Goal: Task Accomplishment & Management: Complete application form

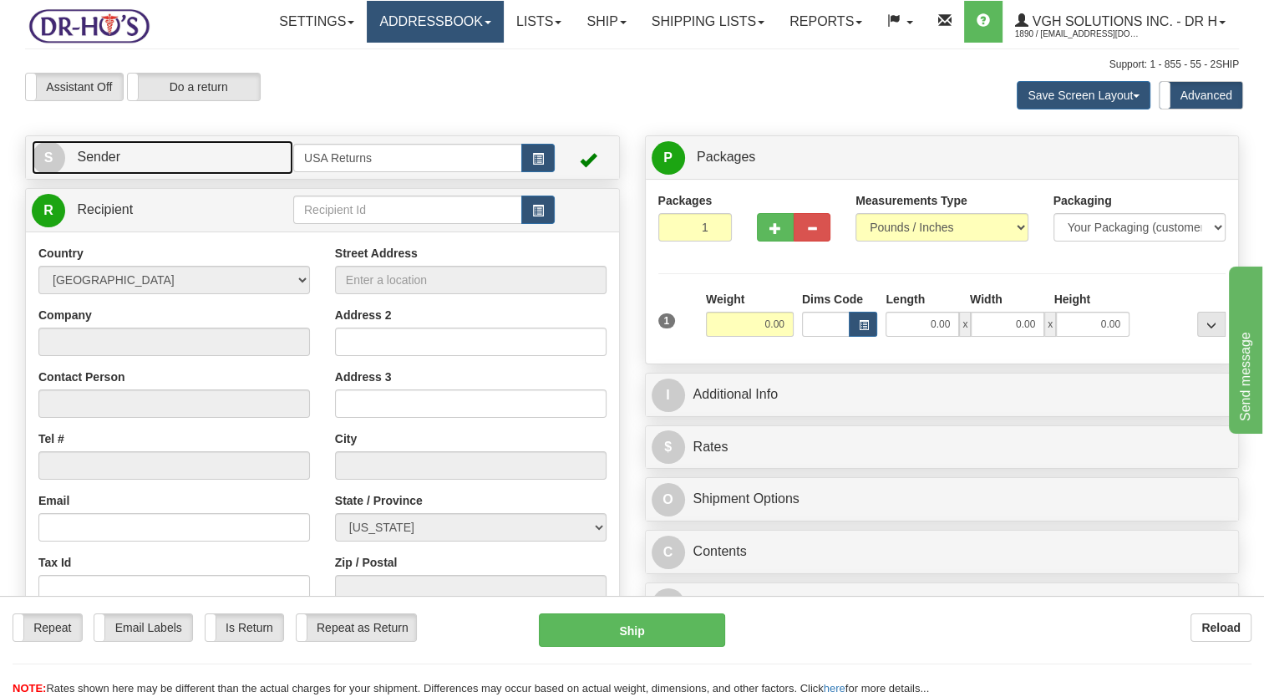
drag, startPoint x: 212, startPoint y: 199, endPoint x: 432, endPoint y: 5, distance: 293.1
click at [212, 175] on link "S Sender" at bounding box center [163, 157] width 262 height 34
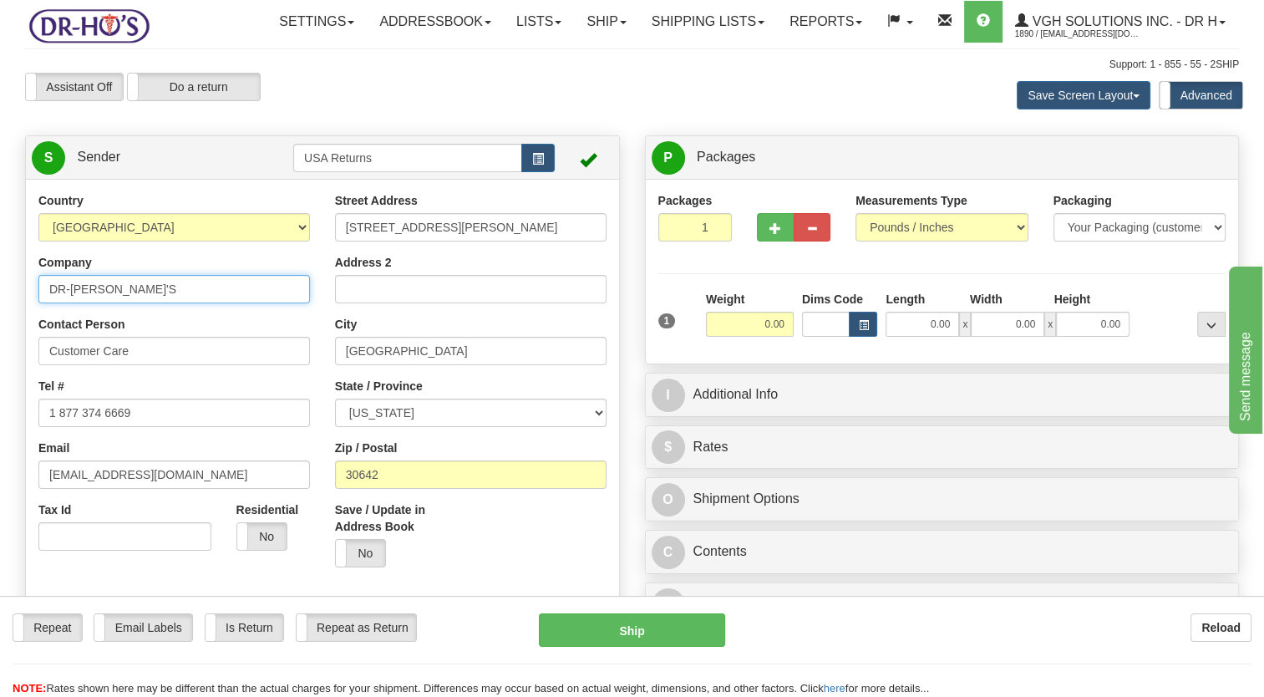
drag, startPoint x: 135, startPoint y: 325, endPoint x: 10, endPoint y: 319, distance: 125.5
click at [0, 328] on html "Training Course Close Toggle navigation Settings Shipping Preferences New Sende…" at bounding box center [632, 348] width 1264 height 697
click at [521, 172] on button "button" at bounding box center [537, 158] width 33 height 28
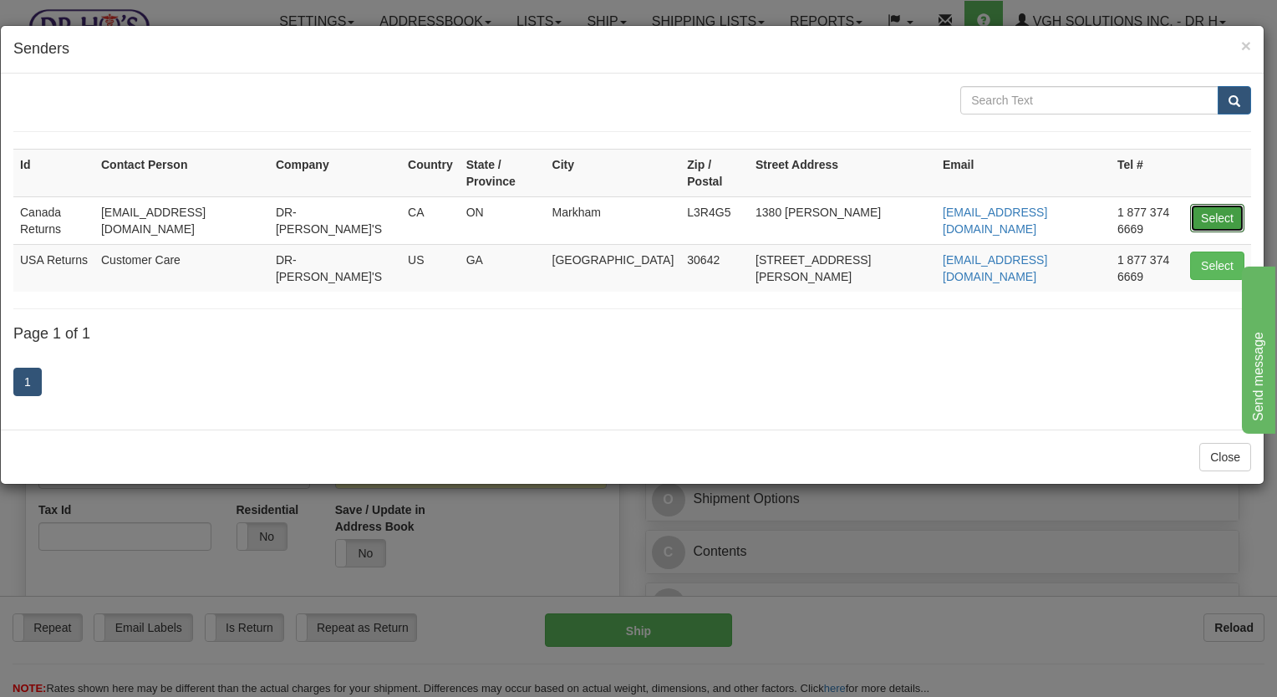
drag, startPoint x: 1211, startPoint y: 200, endPoint x: 948, endPoint y: 227, distance: 263.8
click at [1210, 204] on button "Select" at bounding box center [1217, 218] width 54 height 28
type input "Canada Returns"
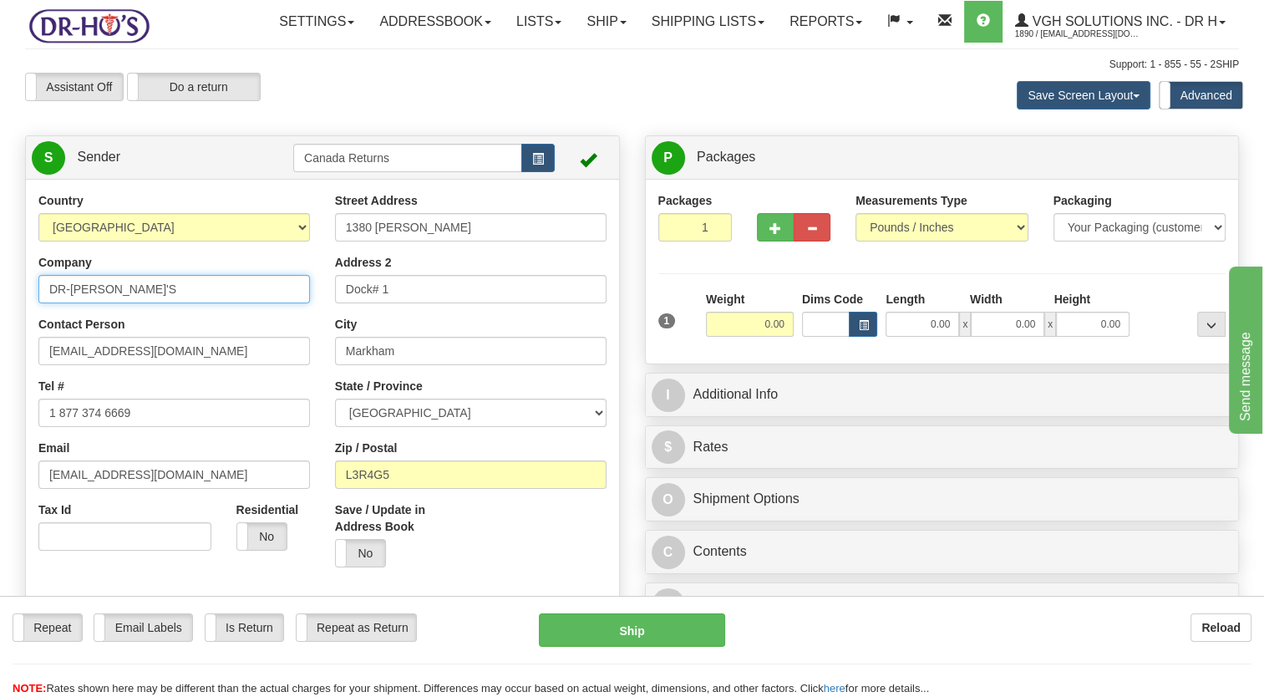
drag, startPoint x: 117, startPoint y: 336, endPoint x: 0, endPoint y: 348, distance: 117.7
click at [0, 343] on html "Training Course Close Toggle navigation Settings Shipping Preferences New Sende…" at bounding box center [632, 348] width 1264 height 697
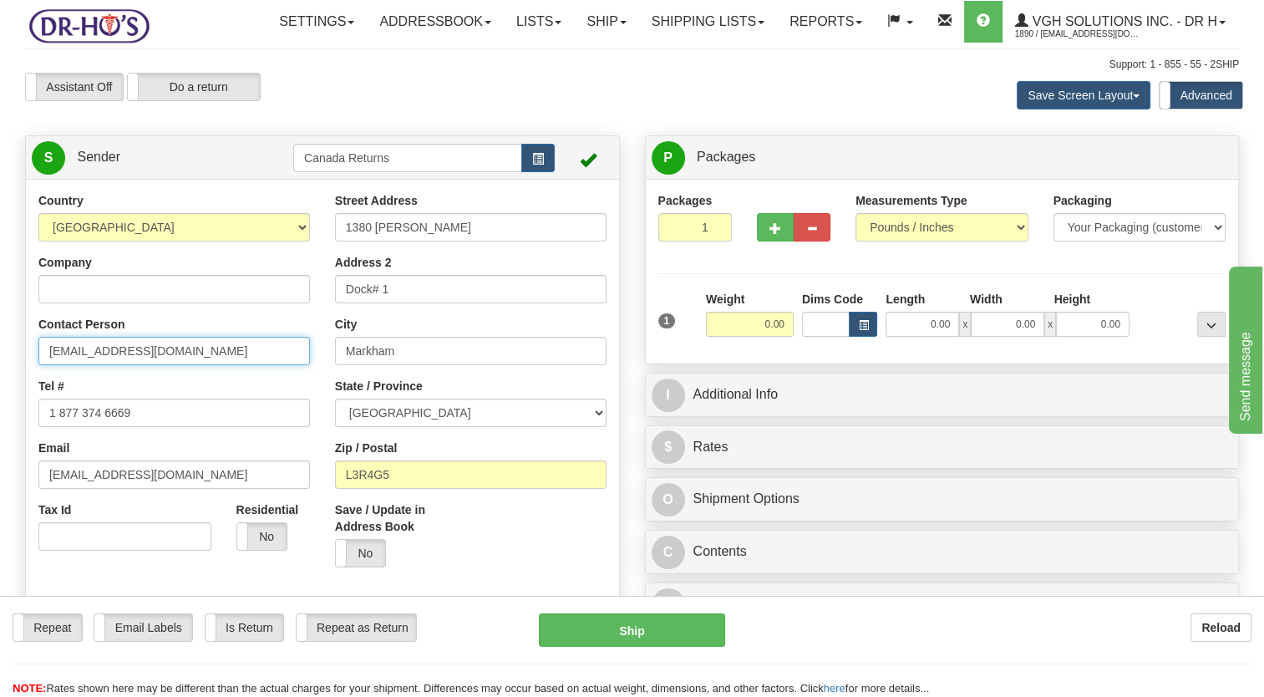
drag, startPoint x: 136, startPoint y: 396, endPoint x: -3, endPoint y: 396, distance: 139.6
click at [0, 396] on html "Training Course Close Toggle navigation Settings Shipping Preferences New Sende…" at bounding box center [632, 348] width 1264 height 697
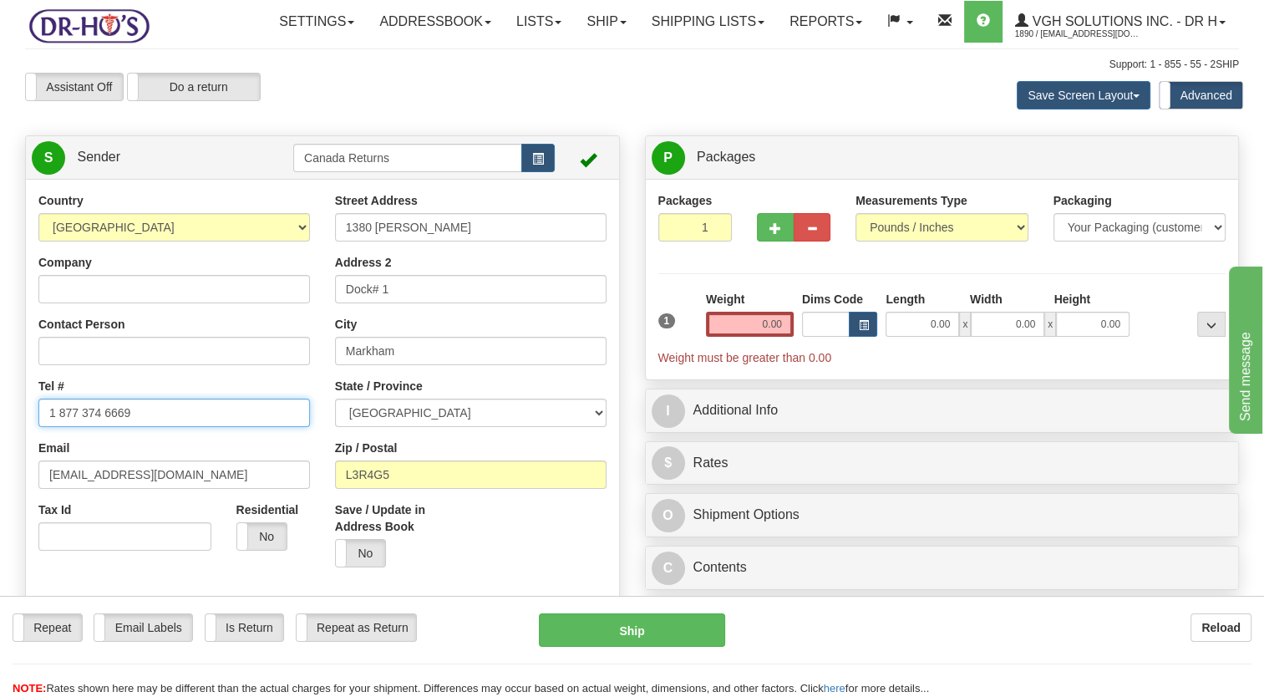
drag, startPoint x: 181, startPoint y: 453, endPoint x: 0, endPoint y: 451, distance: 181.3
click at [0, 451] on html "Training Course Close Toggle navigation Settings Shipping Preferences New Sende…" at bounding box center [632, 348] width 1264 height 697
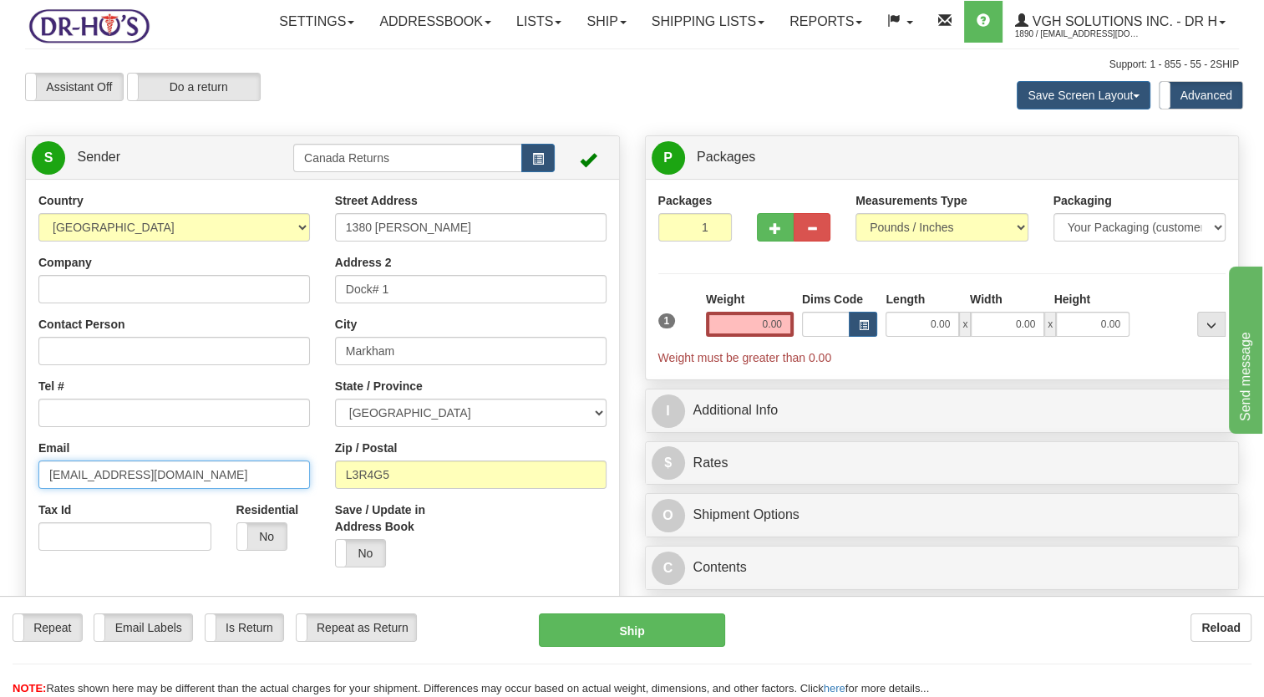
drag, startPoint x: 206, startPoint y: 507, endPoint x: 0, endPoint y: 511, distance: 205.6
click at [0, 511] on html "Training Course Close Toggle navigation Settings Shipping Preferences New Sende…" at bounding box center [632, 348] width 1264 height 697
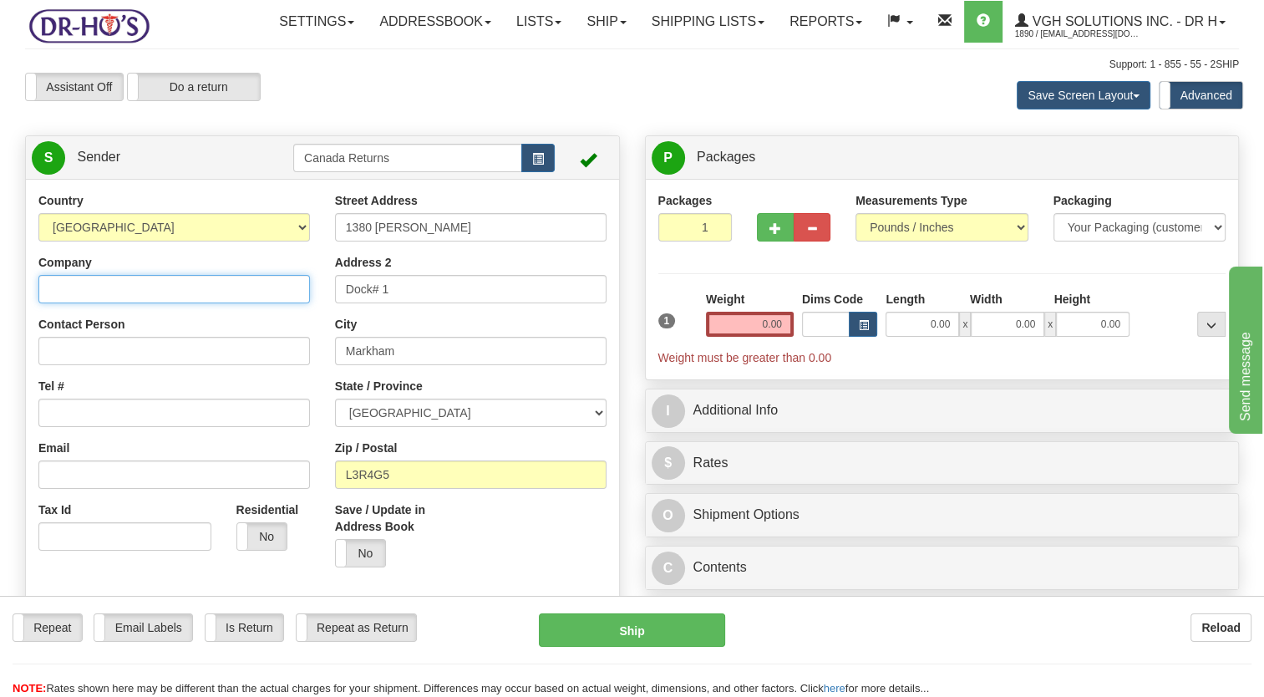
click at [126, 303] on input "Company" at bounding box center [174, 289] width 272 height 28
paste input "[PERSON_NAME]"
type input "[PERSON_NAME]"
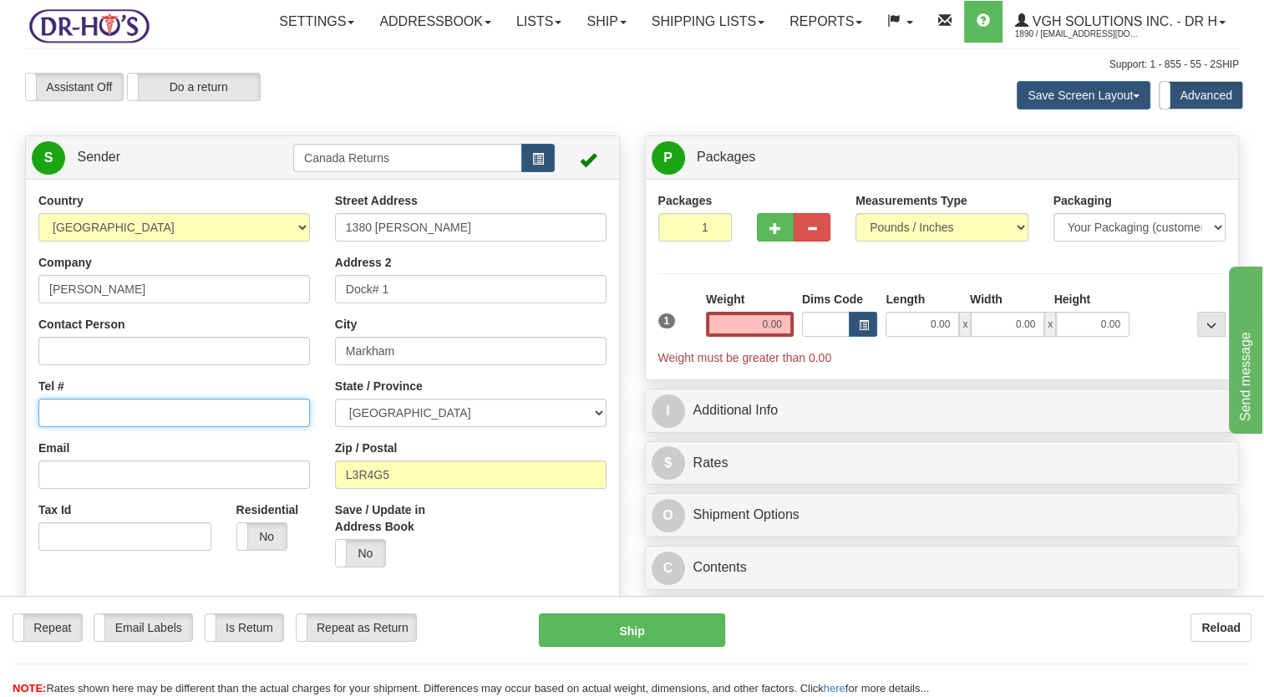
click at [120, 427] on input "Tel #" at bounding box center [174, 413] width 272 height 28
paste input "6049169714"
type input "6049169714"
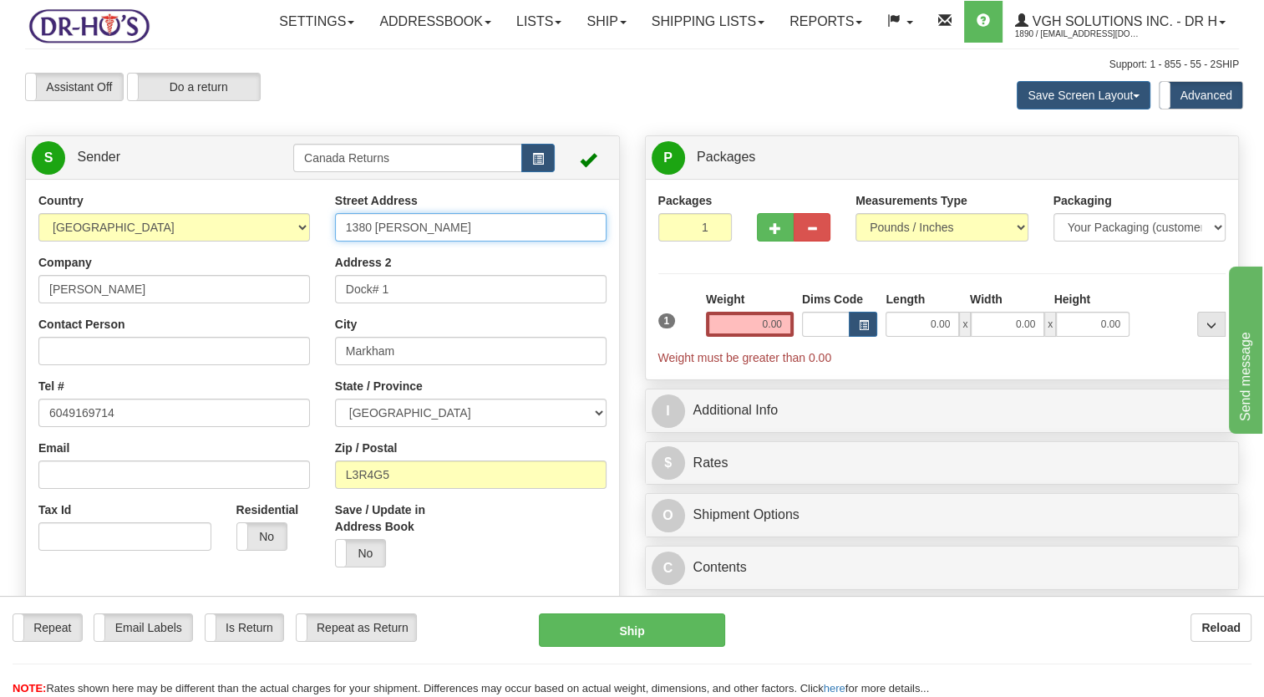
drag, startPoint x: 146, startPoint y: 303, endPoint x: 127, endPoint y: 308, distance: 19.7
click at [119, 307] on div "Country [GEOGRAPHIC_DATA] [GEOGRAPHIC_DATA] [GEOGRAPHIC_DATA] [GEOGRAPHIC_DATA]…" at bounding box center [322, 423] width 593 height 463
paste input "[STREET_ADDRESS],"
type input "[STREET_ADDRESS]"
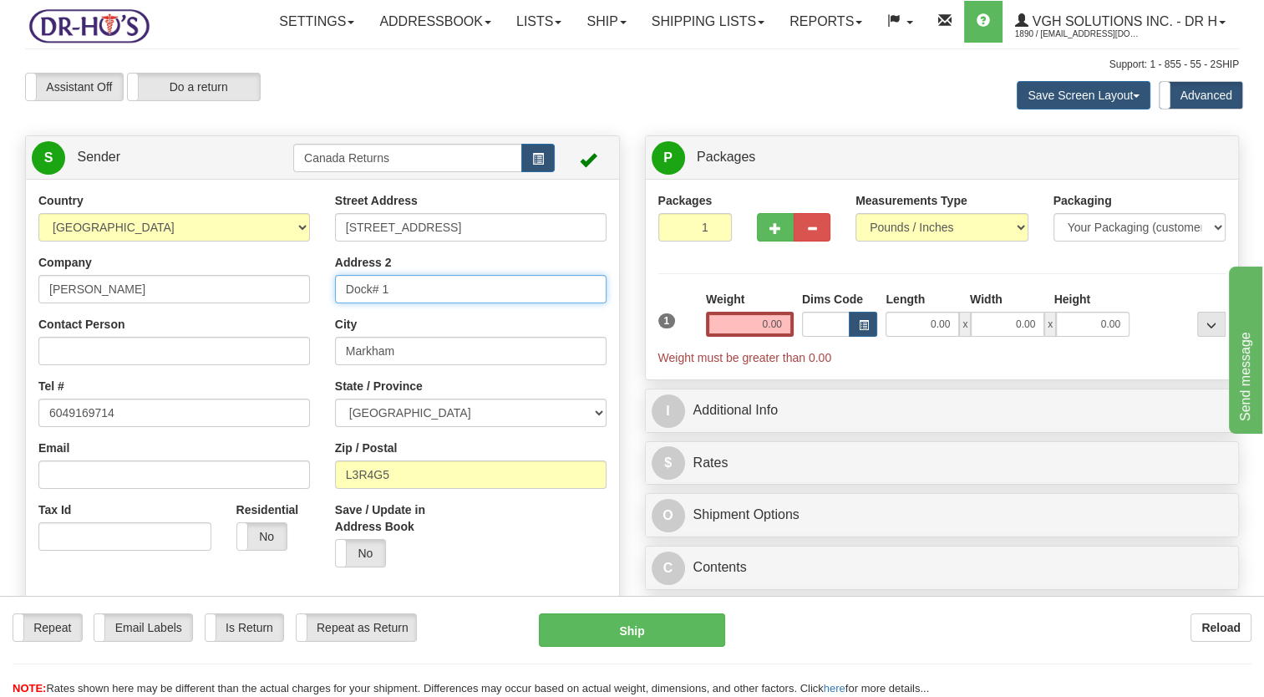
drag, startPoint x: 393, startPoint y: 338, endPoint x: 285, endPoint y: 337, distance: 107.8
click at [287, 338] on div "Country [GEOGRAPHIC_DATA] [GEOGRAPHIC_DATA] [GEOGRAPHIC_DATA] [GEOGRAPHIC_DATA]…" at bounding box center [322, 423] width 593 height 463
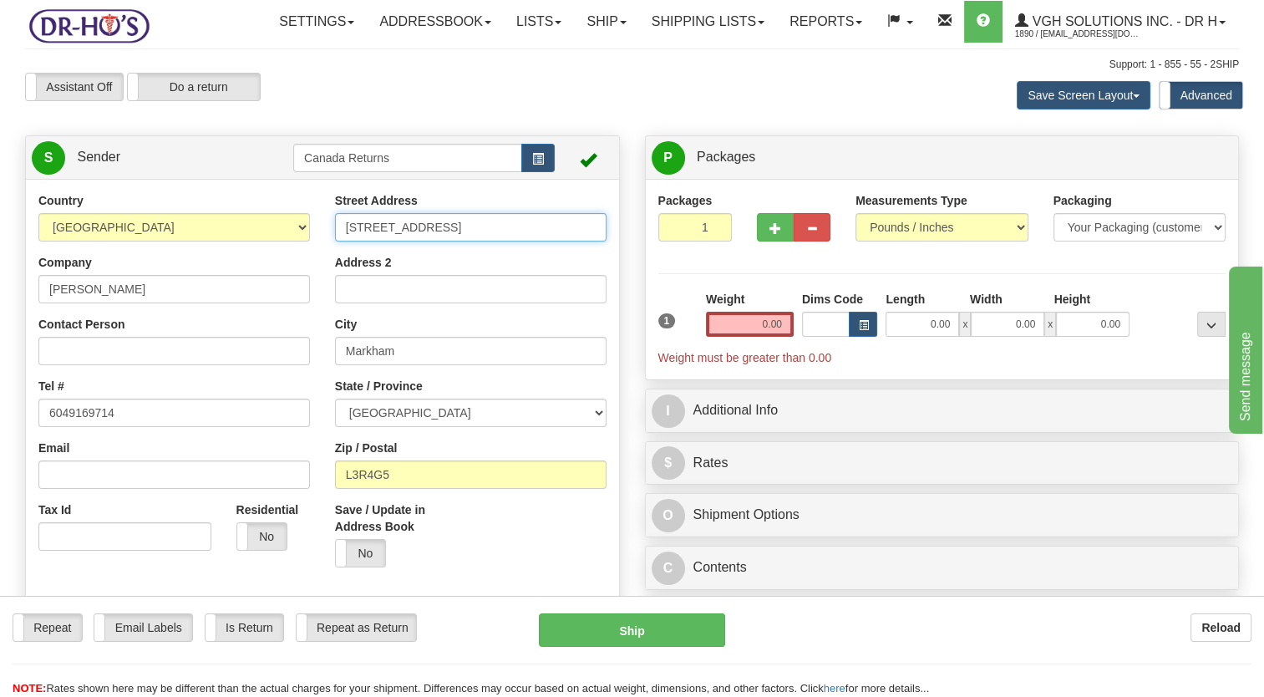
drag, startPoint x: 436, startPoint y: 263, endPoint x: 525, endPoint y: 269, distance: 88.8
click at [525, 242] on input "[STREET_ADDRESS]" at bounding box center [471, 227] width 272 height 28
drag, startPoint x: 435, startPoint y: 272, endPoint x: 430, endPoint y: 262, distance: 11.2
click at [435, 242] on input "[STREET_ADDRESS]" at bounding box center [471, 227] width 272 height 28
drag, startPoint x: 430, startPoint y: 262, endPoint x: 516, endPoint y: 273, distance: 86.0
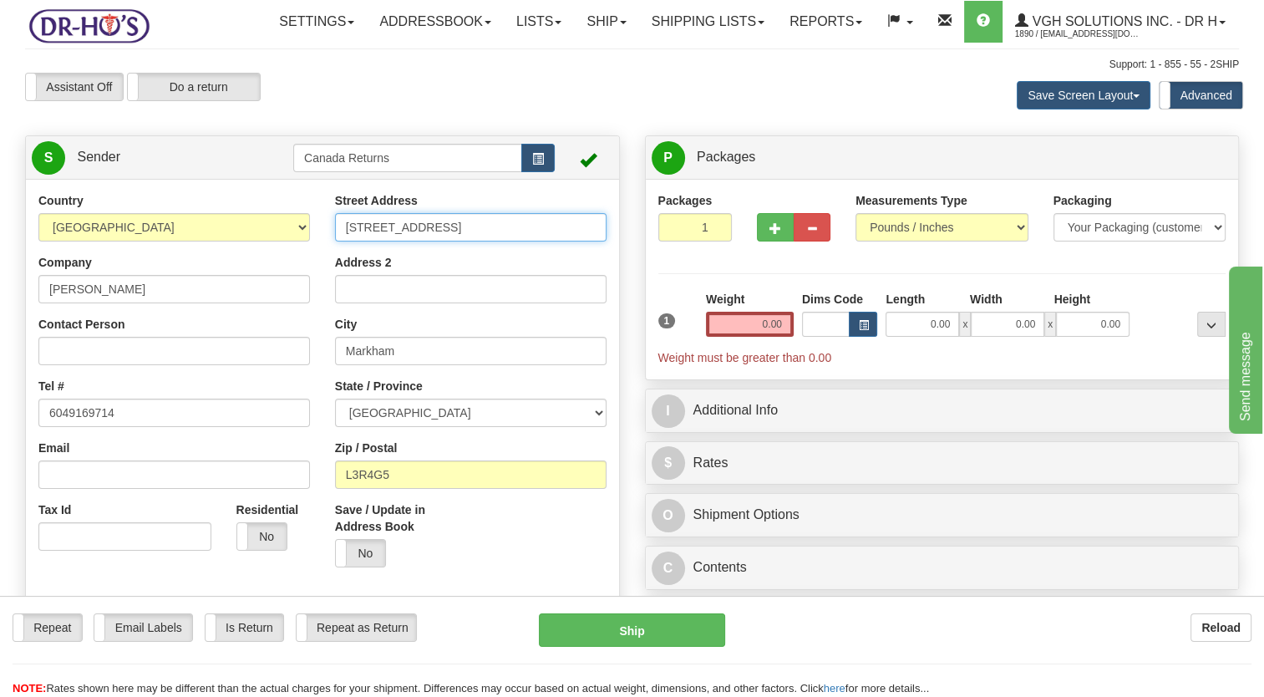
click at [518, 242] on input "[STREET_ADDRESS]" at bounding box center [471, 227] width 272 height 28
type input "[STREET_ADDRESS]"
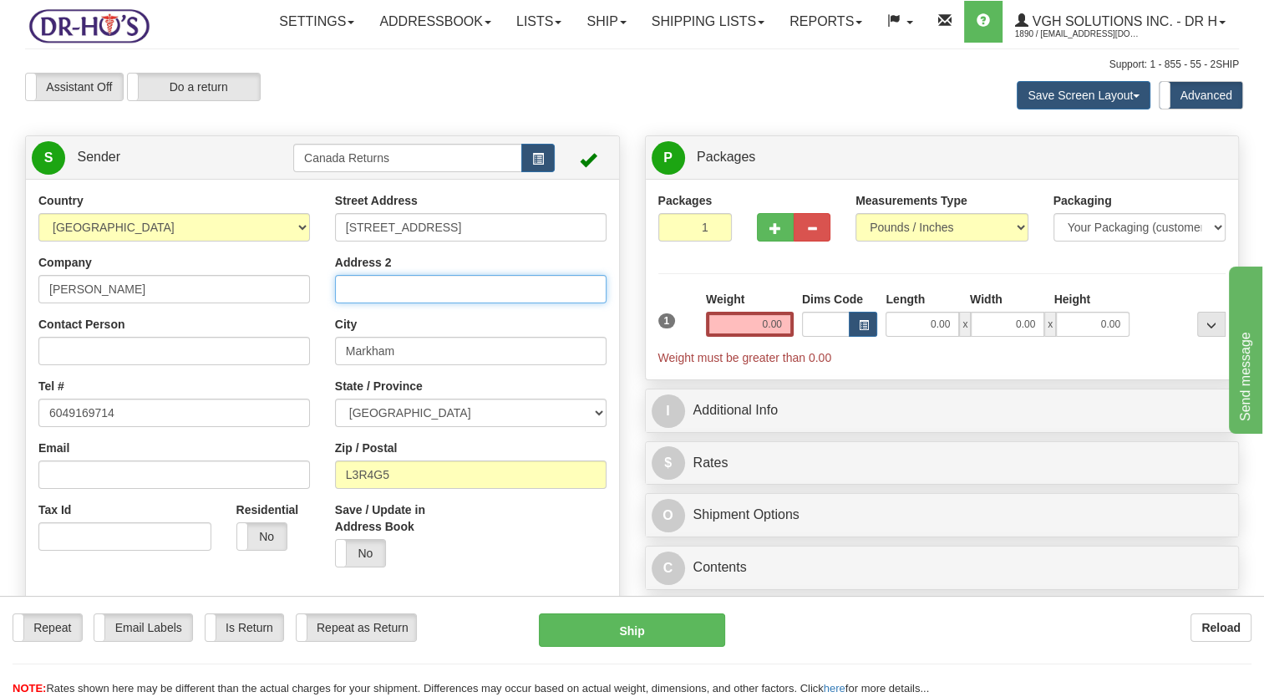
click at [399, 303] on input "Address 2" at bounding box center [471, 289] width 272 height 28
paste input "UNIT 408"
type input "UNIT 408"
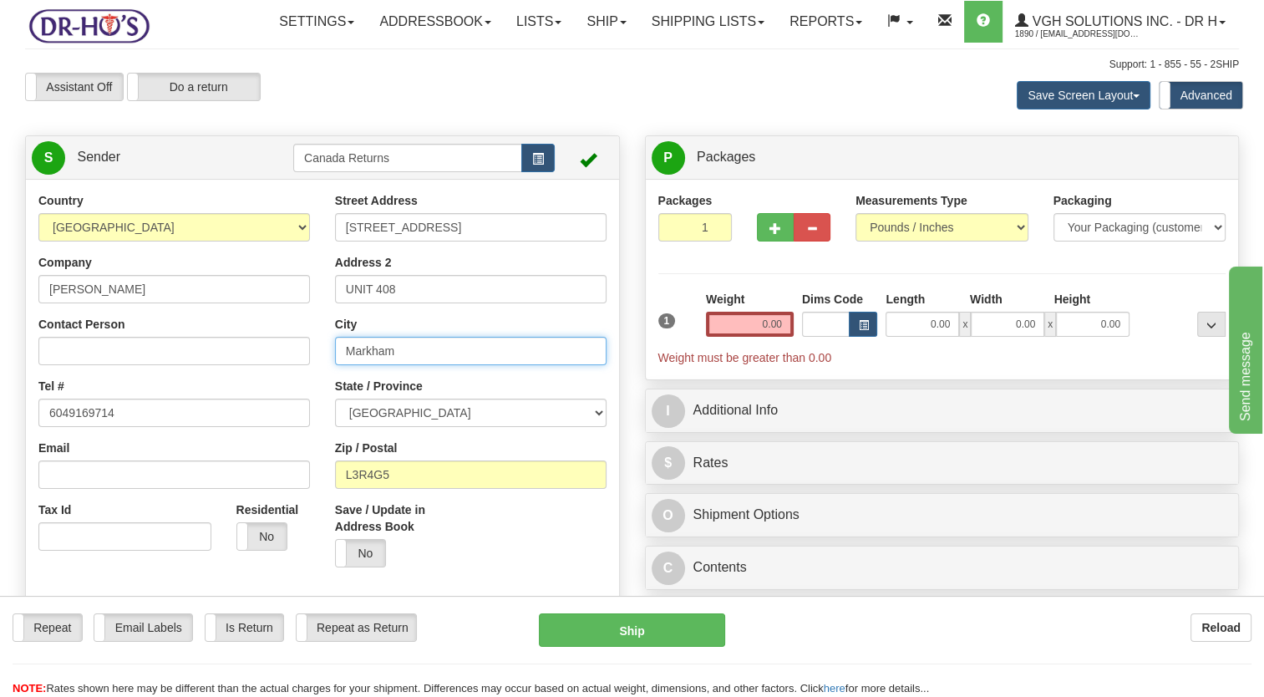
click at [284, 398] on div "Country [GEOGRAPHIC_DATA] [GEOGRAPHIC_DATA] [GEOGRAPHIC_DATA] [GEOGRAPHIC_DATA]…" at bounding box center [322, 423] width 593 height 463
paste input "[GEOGRAPHIC_DATA],"
type input "[GEOGRAPHIC_DATA]"
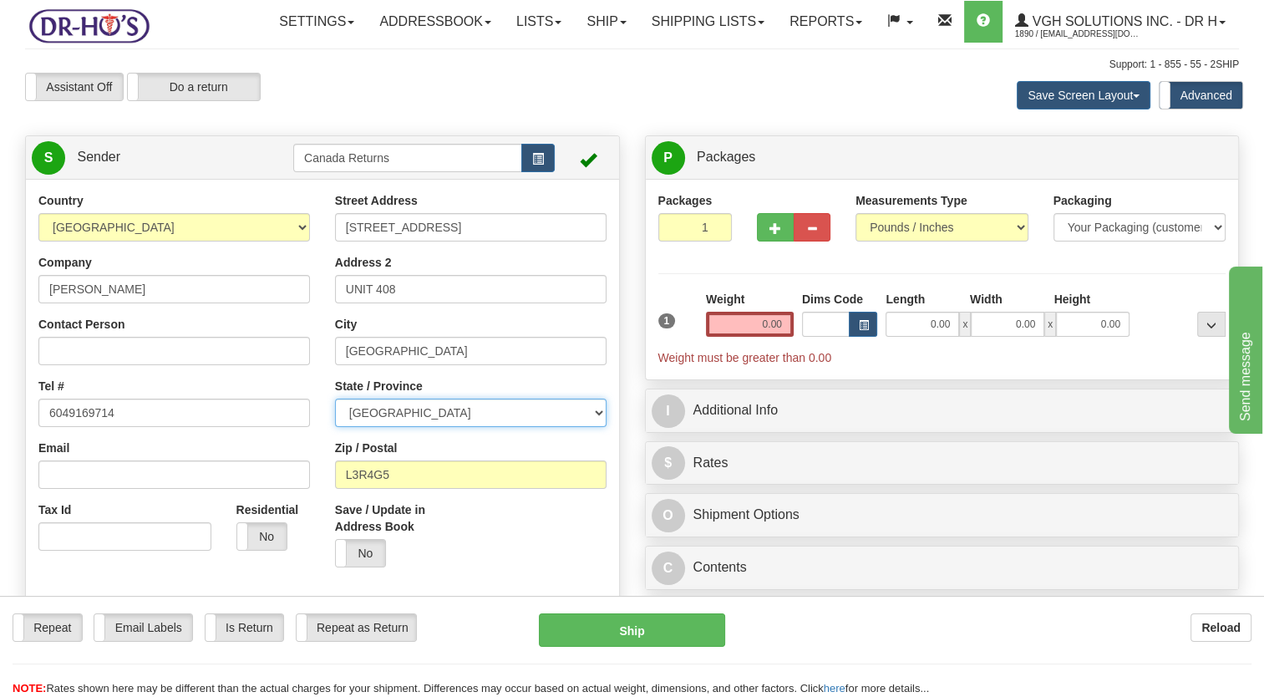
click at [409, 427] on select "[GEOGRAPHIC_DATA] [GEOGRAPHIC_DATA] [GEOGRAPHIC_DATA] [GEOGRAPHIC_DATA] [GEOGRA…" at bounding box center [471, 413] width 272 height 28
select select "BC"
click at [335, 427] on select "[GEOGRAPHIC_DATA] [GEOGRAPHIC_DATA] [GEOGRAPHIC_DATA] [GEOGRAPHIC_DATA] [GEOGRA…" at bounding box center [471, 413] width 272 height 28
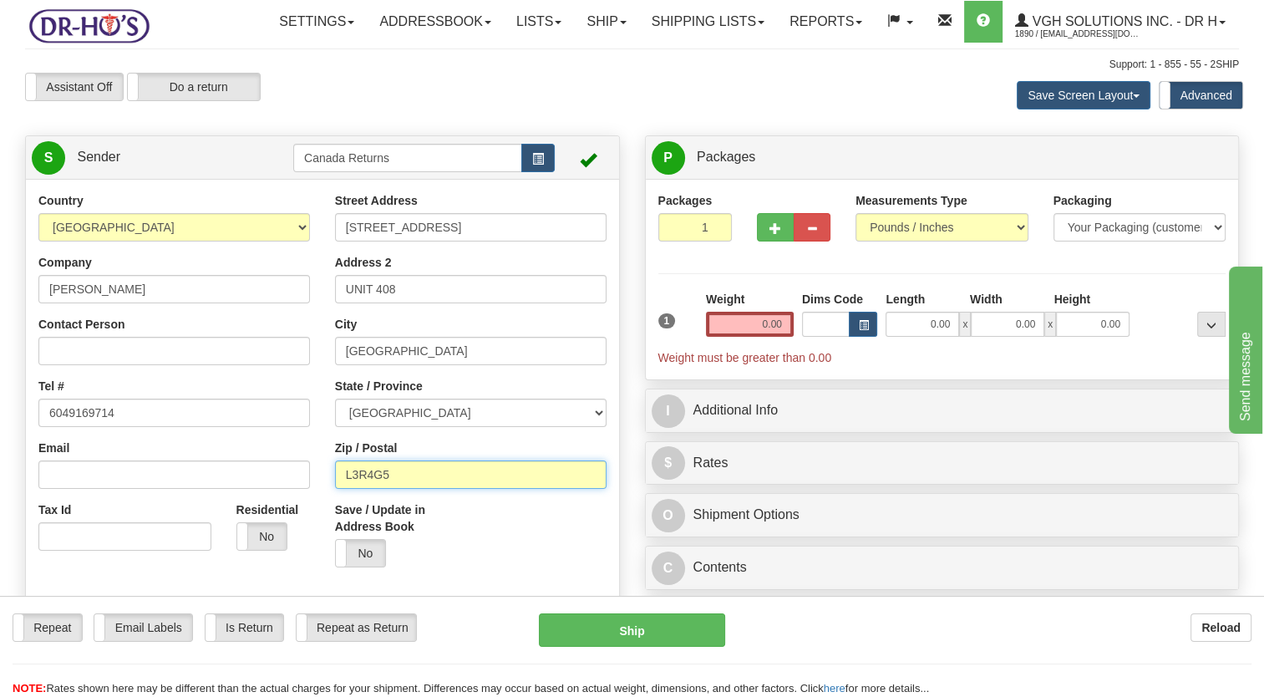
drag, startPoint x: 401, startPoint y: 510, endPoint x: 304, endPoint y: 516, distance: 97.2
click at [304, 516] on div "Country [GEOGRAPHIC_DATA] [GEOGRAPHIC_DATA] [GEOGRAPHIC_DATA] [GEOGRAPHIC_DATA]…" at bounding box center [322, 423] width 593 height 463
paste input "V2Y1K2"
click at [466, 564] on div "Save / Update in Address Book Yes No" at bounding box center [397, 540] width 148 height 79
click at [351, 489] on input "V2Y1K2" at bounding box center [471, 474] width 272 height 28
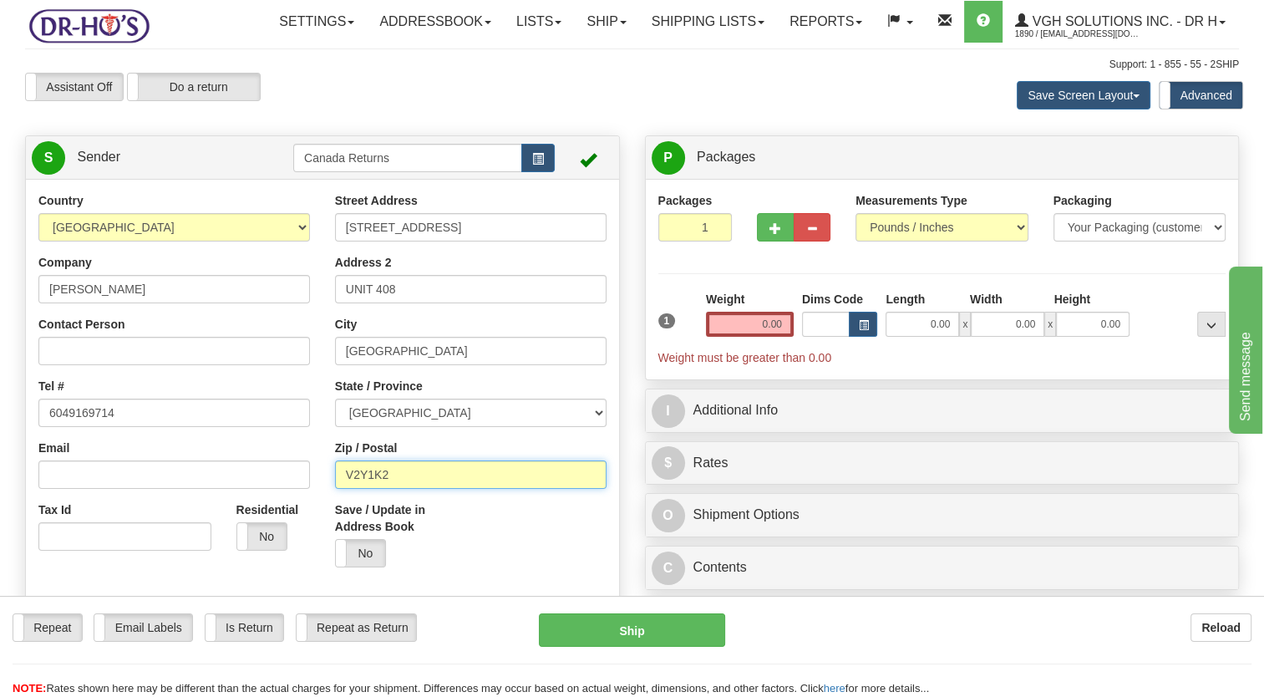
type input "V2Y1K2"
click at [479, 570] on div "Save / Update in Address Book Yes No" at bounding box center [471, 540] width 297 height 79
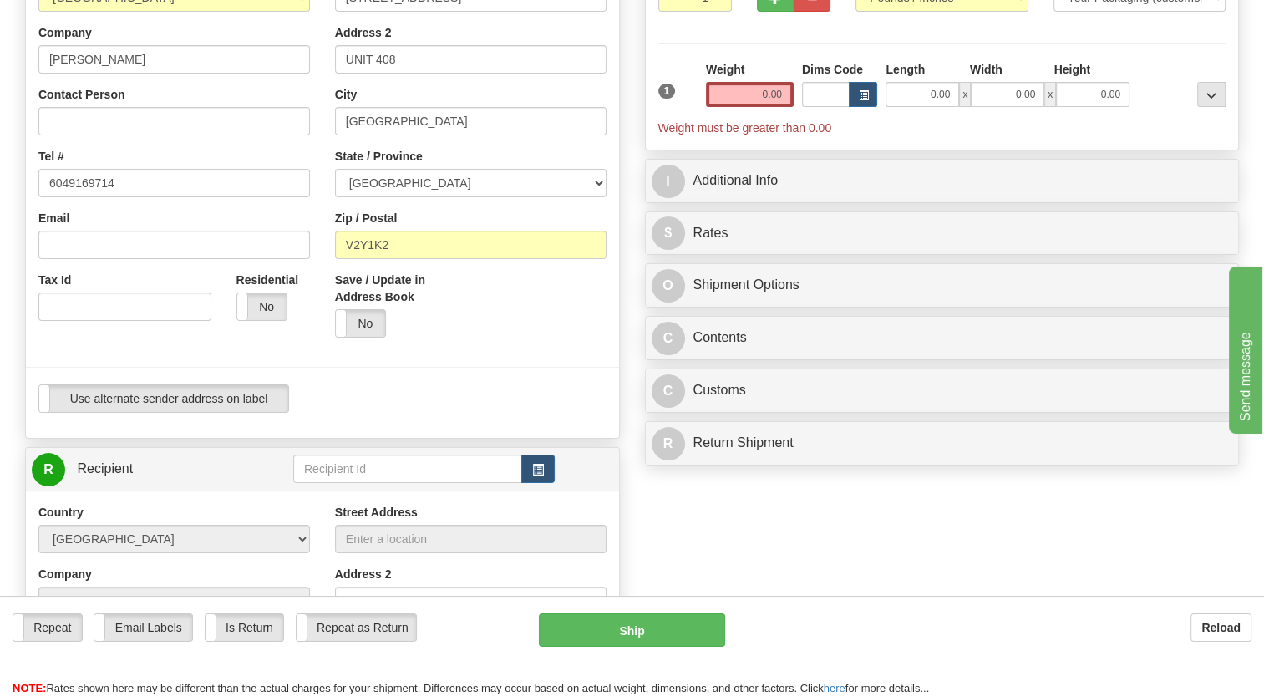
scroll to position [251, 0]
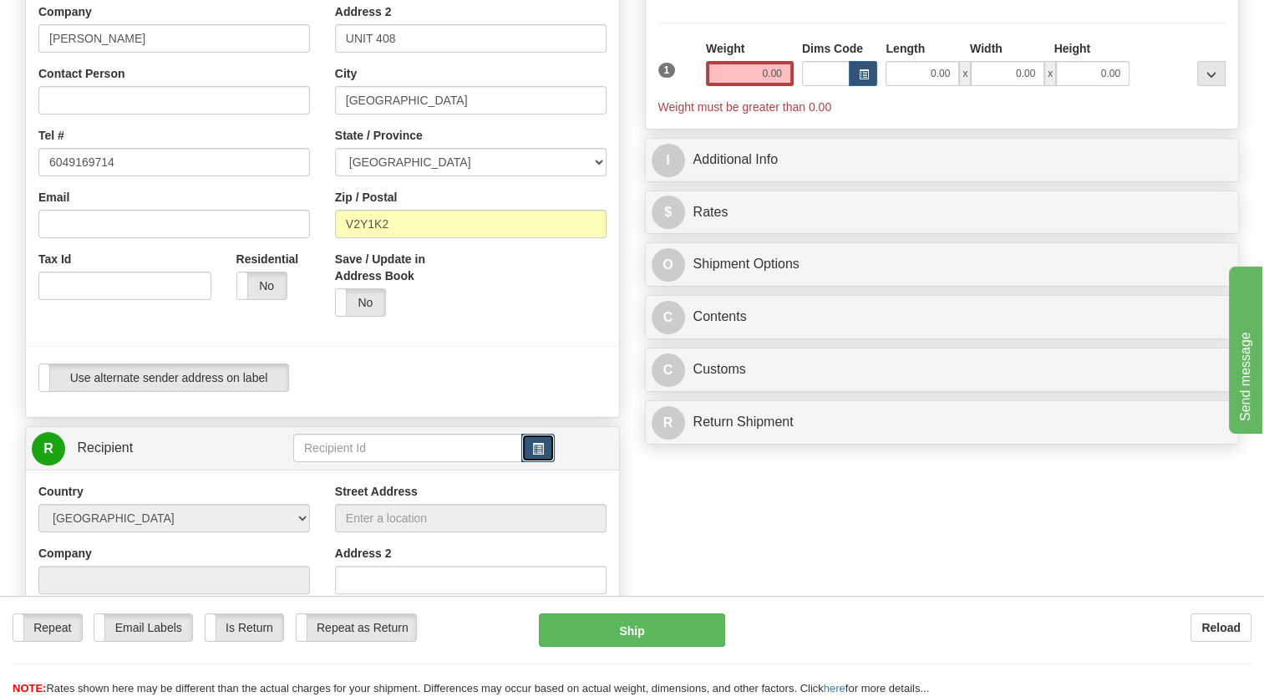
click at [531, 462] on button "button" at bounding box center [537, 448] width 33 height 28
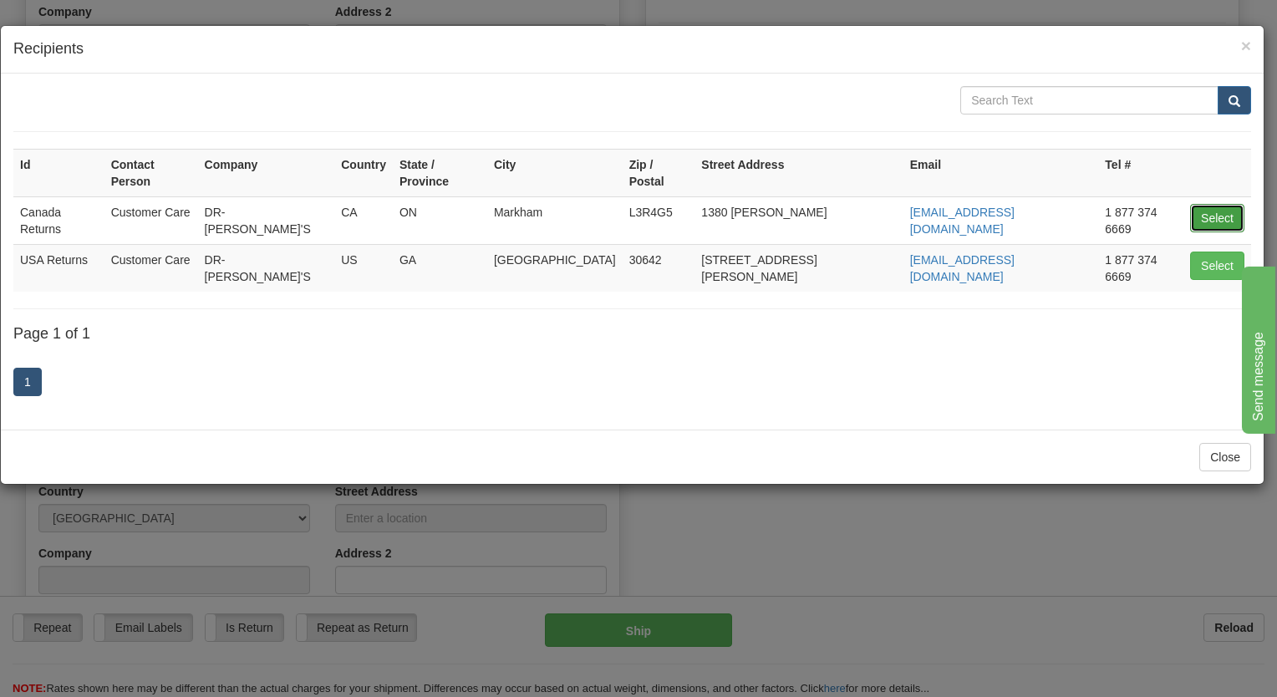
click at [1208, 204] on button "Select" at bounding box center [1217, 218] width 54 height 28
type input "Canada Returns"
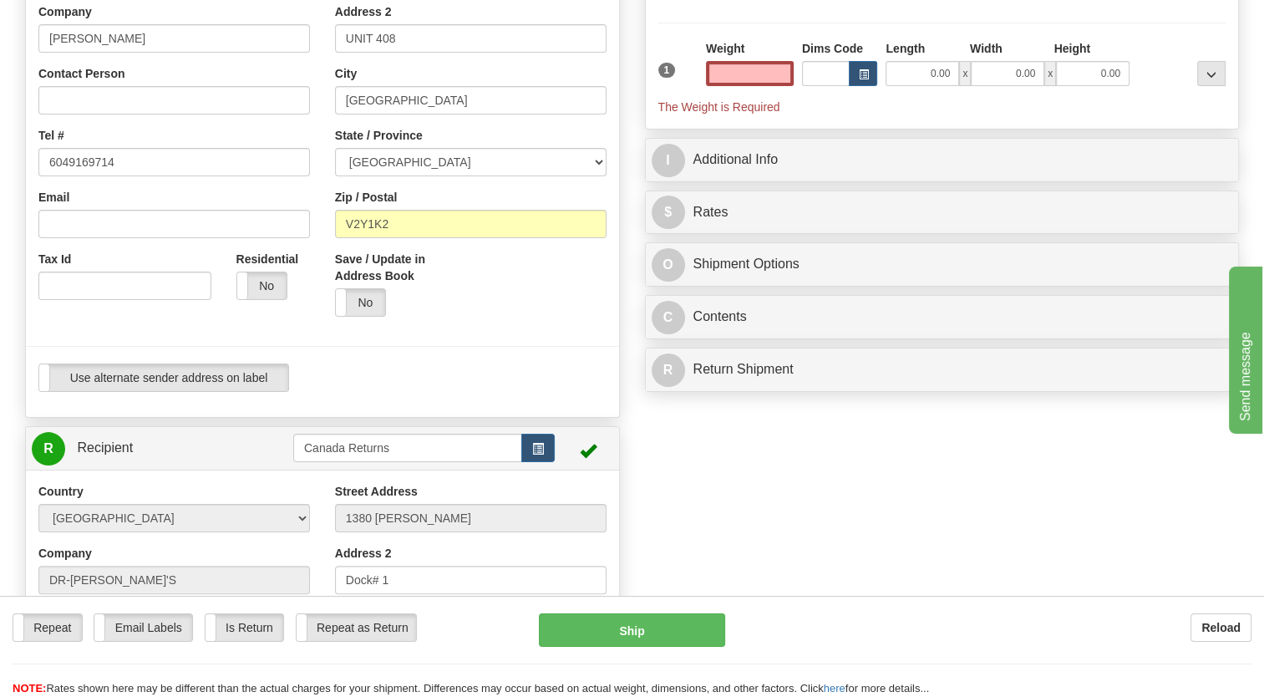
type input "0.00"
drag, startPoint x: 592, startPoint y: 358, endPoint x: 628, endPoint y: 325, distance: 49.1
click at [592, 329] on div "Save / Update in Address Book Yes No" at bounding box center [471, 290] width 297 height 79
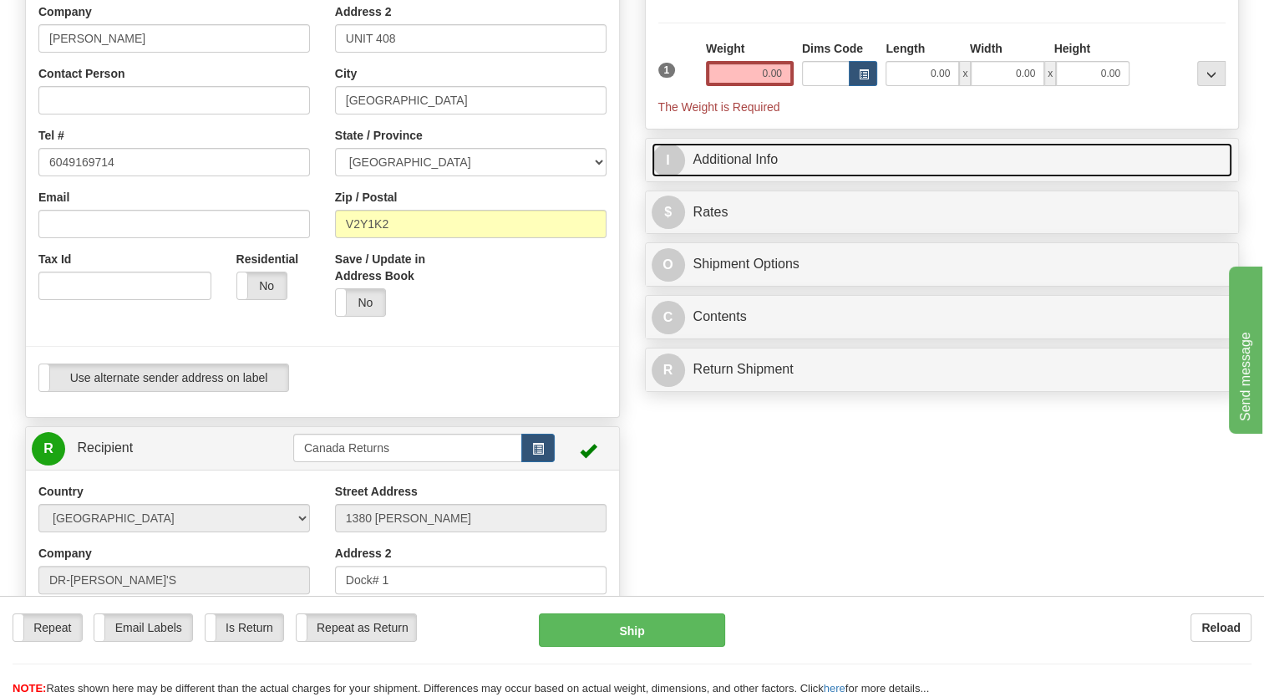
click at [725, 177] on link "I Additional Info" at bounding box center [943, 160] width 582 height 34
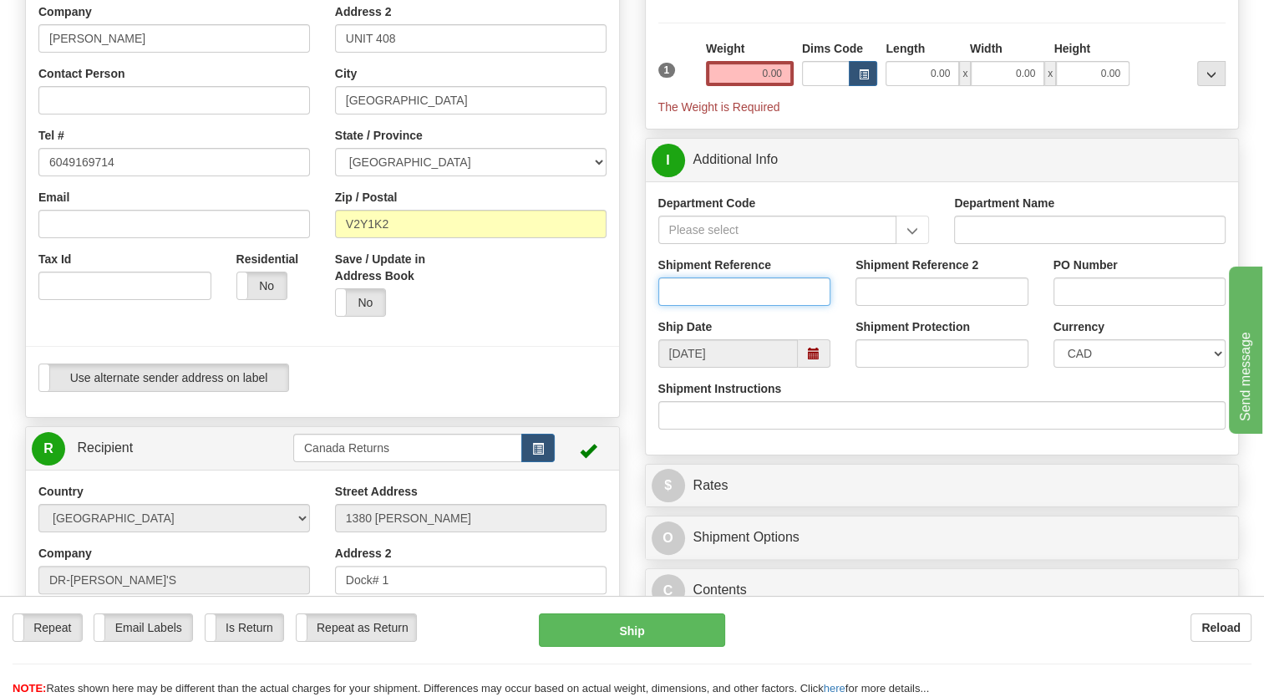
click at [682, 306] on input "Shipment Reference" at bounding box center [744, 291] width 173 height 28
paste input "#223212"
type input "#223212"
click at [610, 329] on div "Save / Update in Address Book Yes No" at bounding box center [471, 290] width 297 height 79
click at [814, 359] on span at bounding box center [814, 354] width 12 height 12
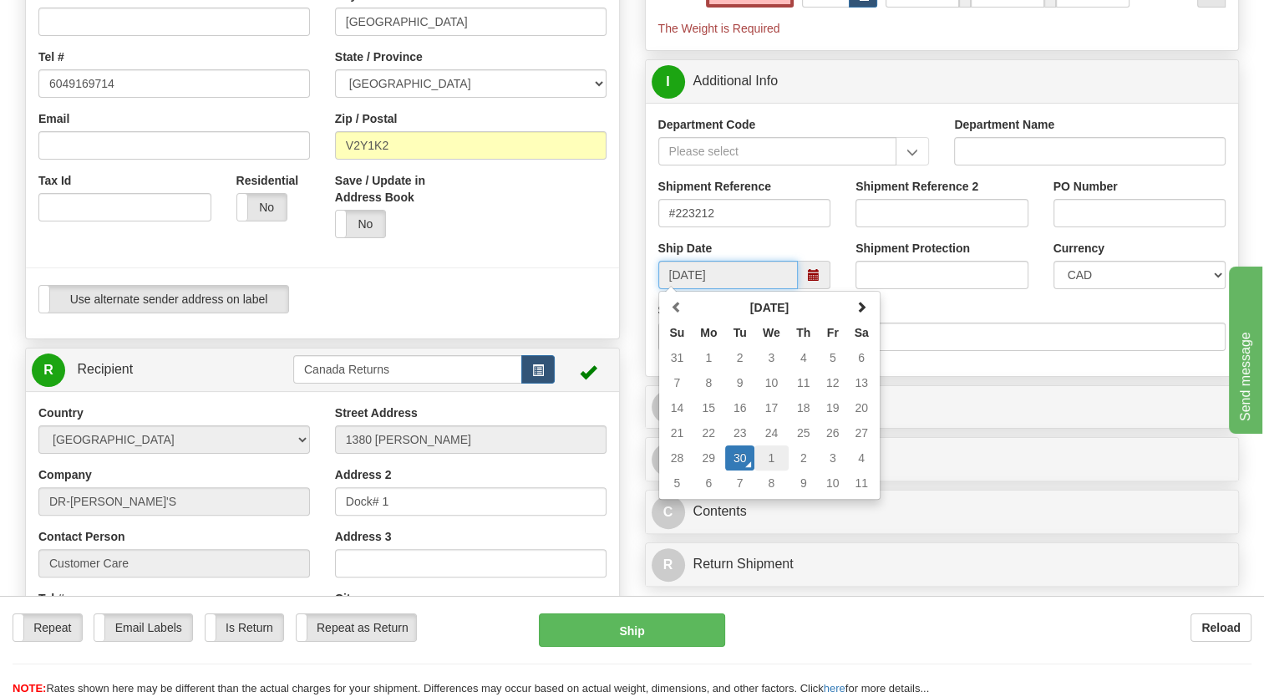
scroll to position [334, 0]
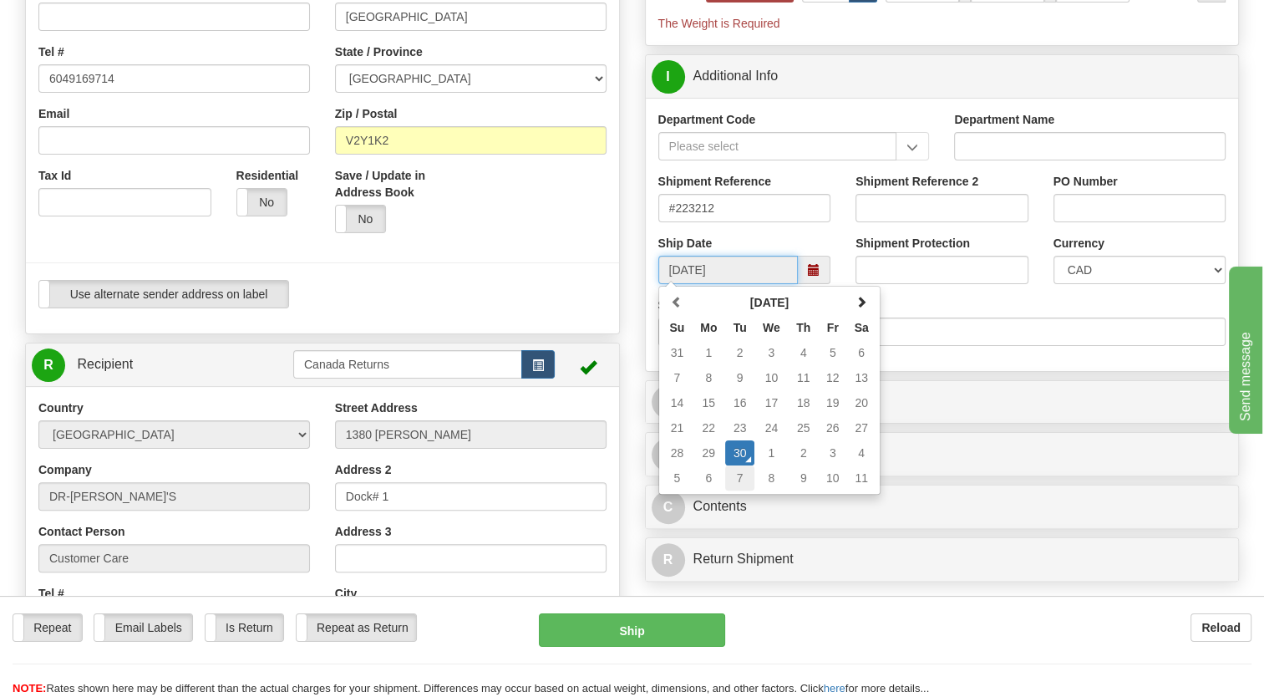
click at [735, 491] on td "7" at bounding box center [739, 477] width 29 height 25
type input "[DATE]"
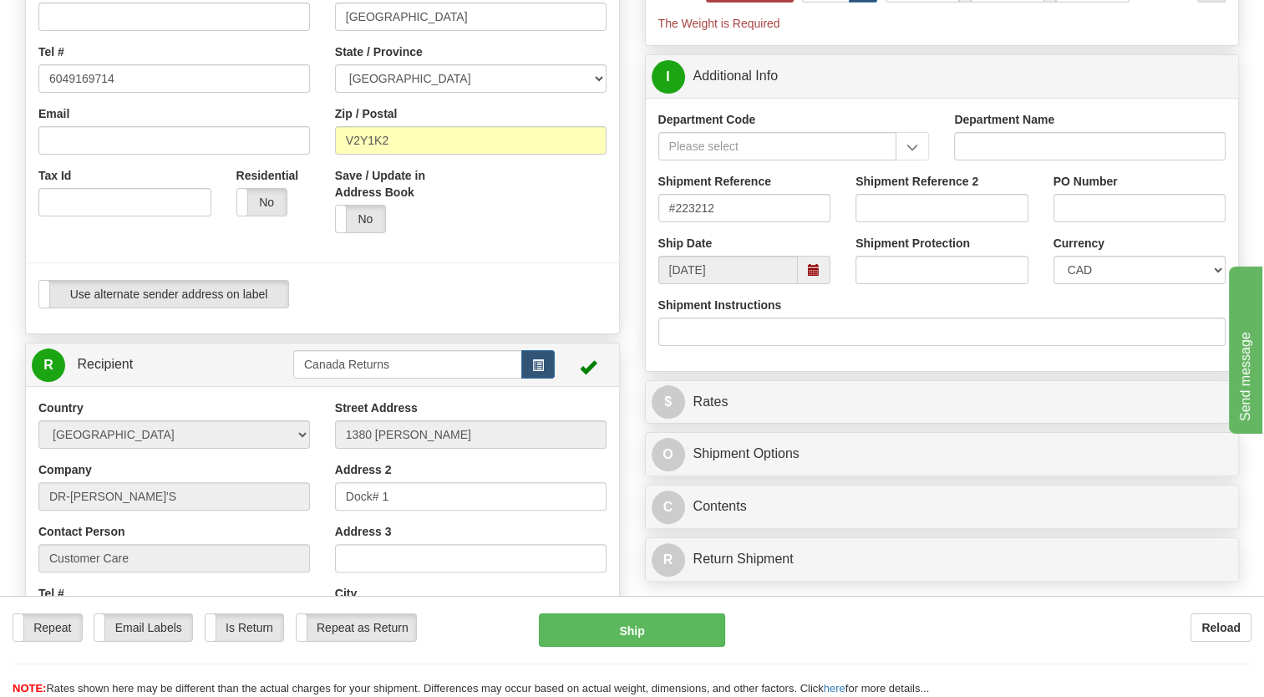
click at [565, 308] on div "Use alternate sender address on label Use alternate sender address on label" at bounding box center [322, 294] width 568 height 28
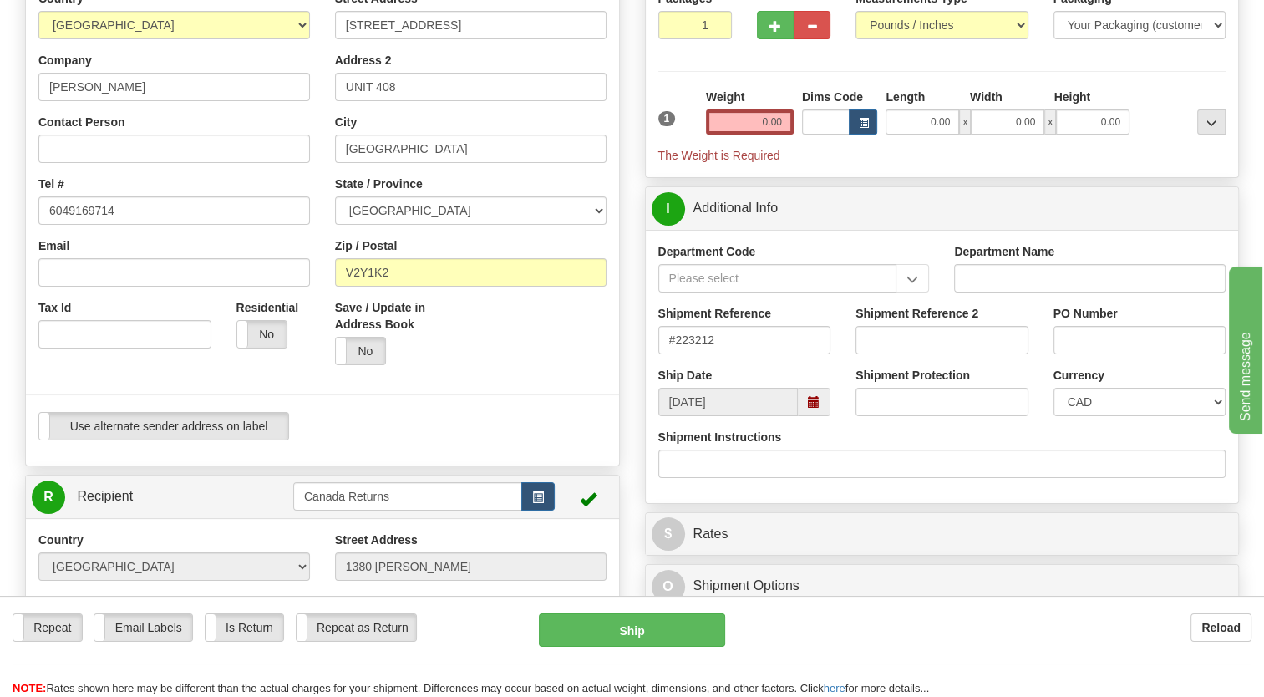
scroll to position [167, 0]
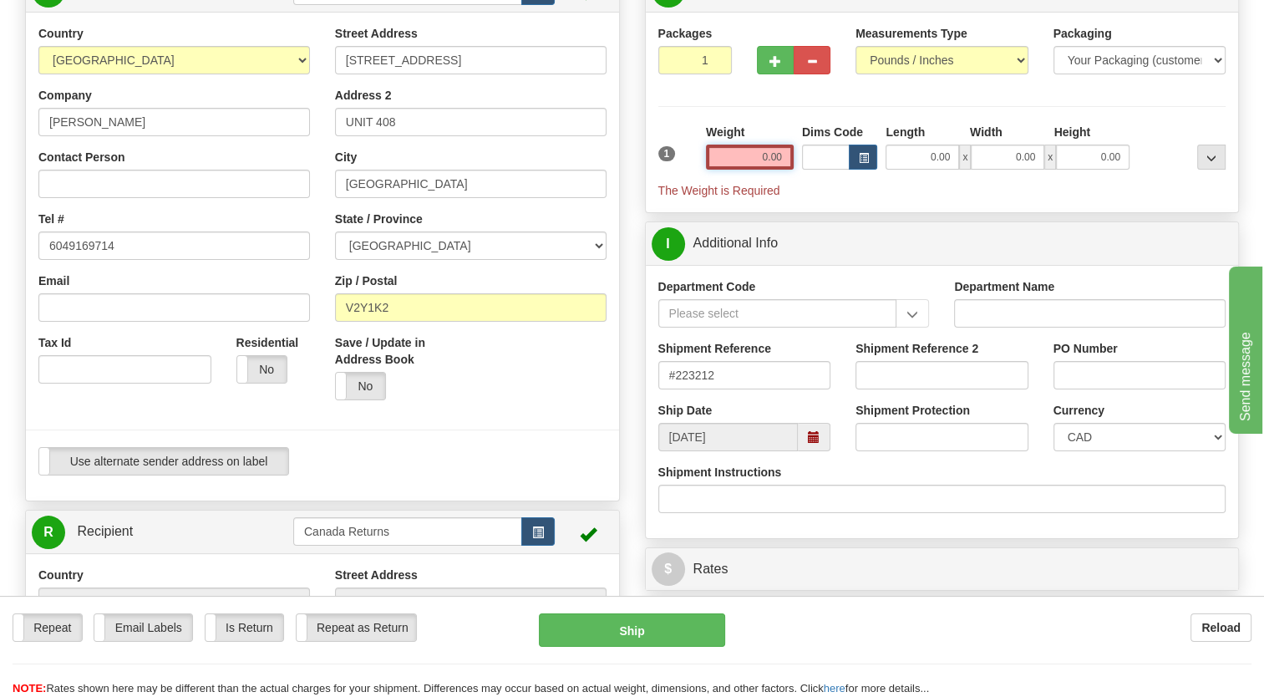
click at [739, 170] on input "0.00" at bounding box center [750, 157] width 88 height 25
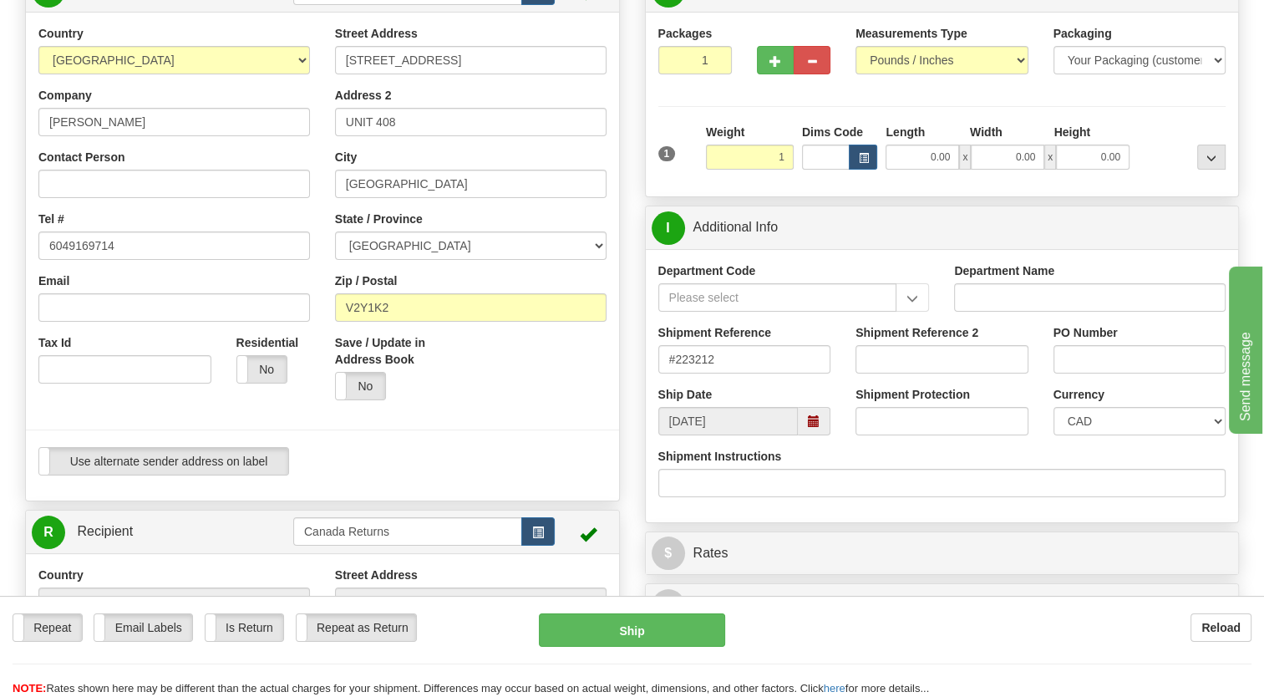
type input "1.00"
click at [683, 155] on div "Packages 1 1 Measurements Type" at bounding box center [942, 104] width 568 height 159
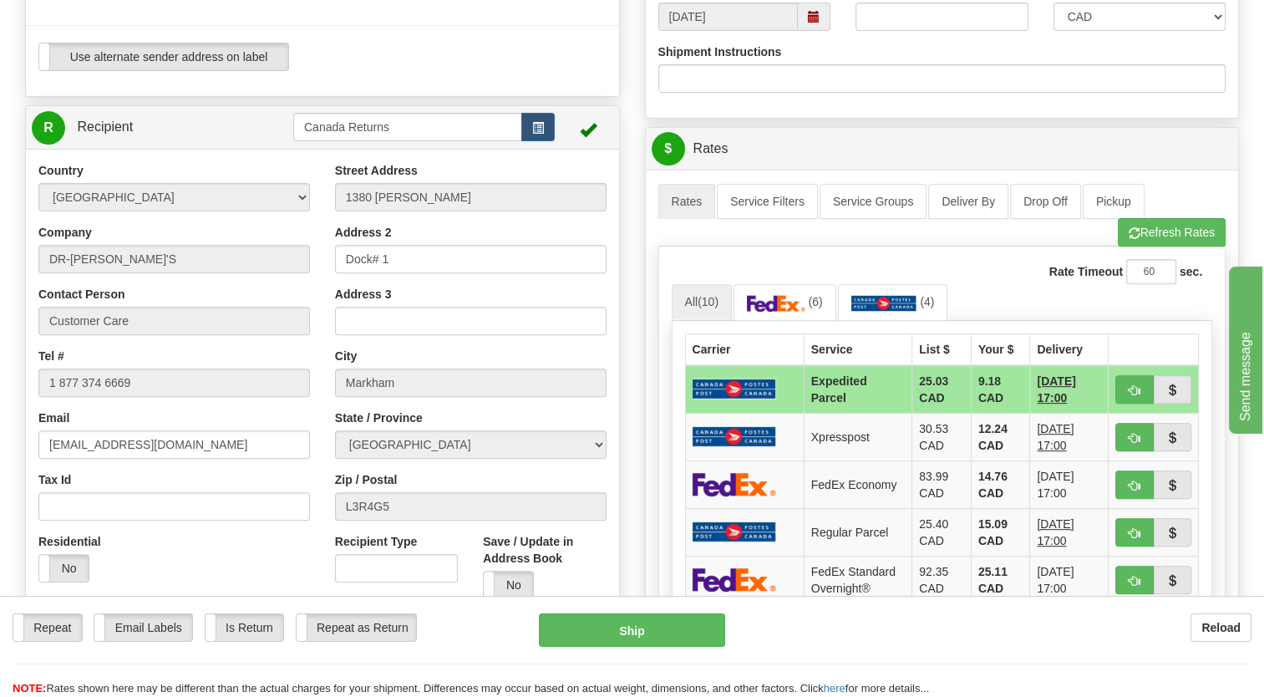
scroll to position [585, 0]
